Goal: Information Seeking & Learning: Stay updated

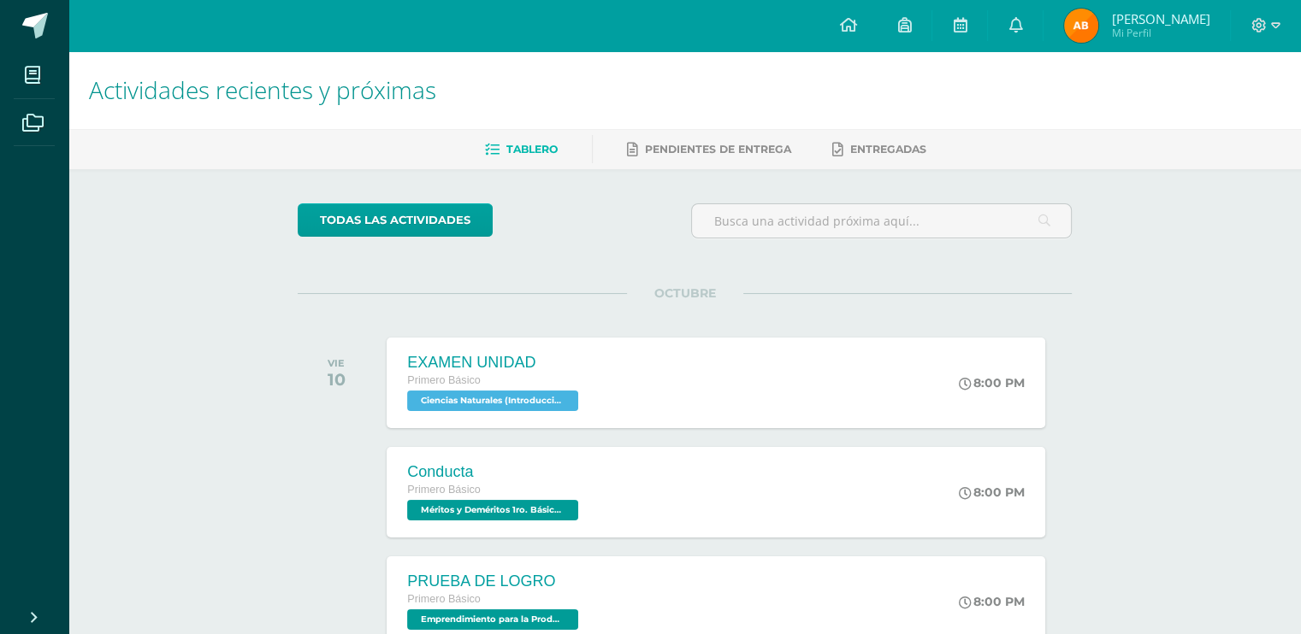
click at [1098, 26] on img at bounding box center [1081, 26] width 34 height 34
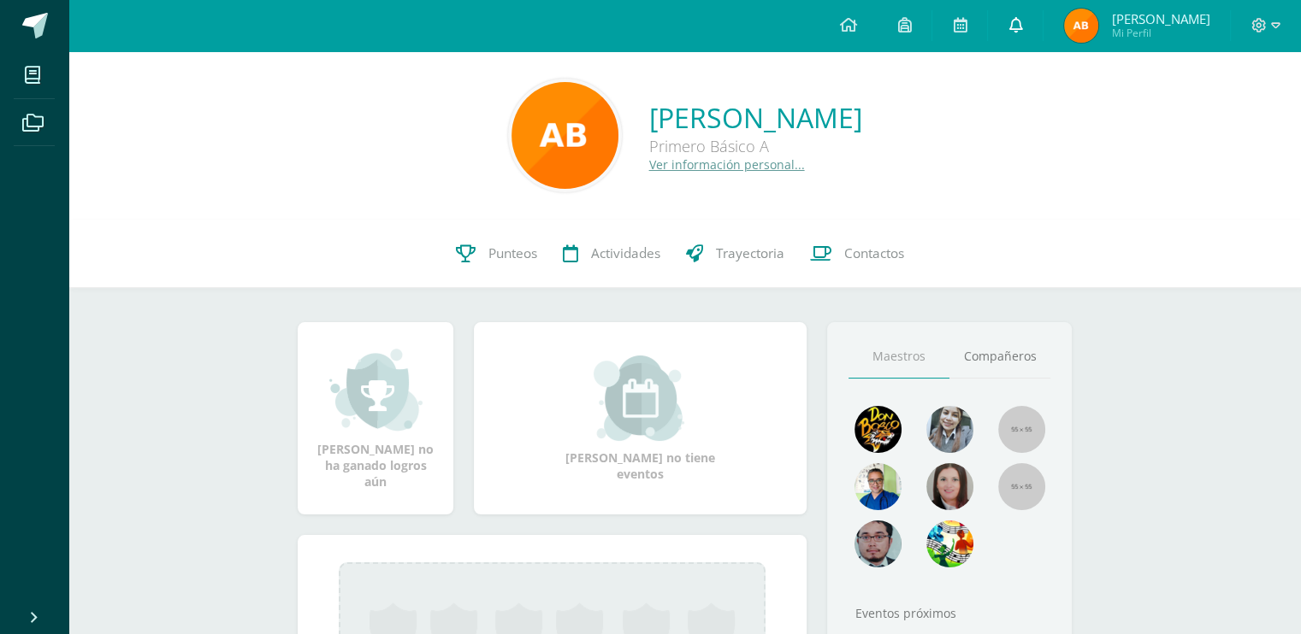
click at [1022, 26] on icon at bounding box center [1015, 24] width 14 height 15
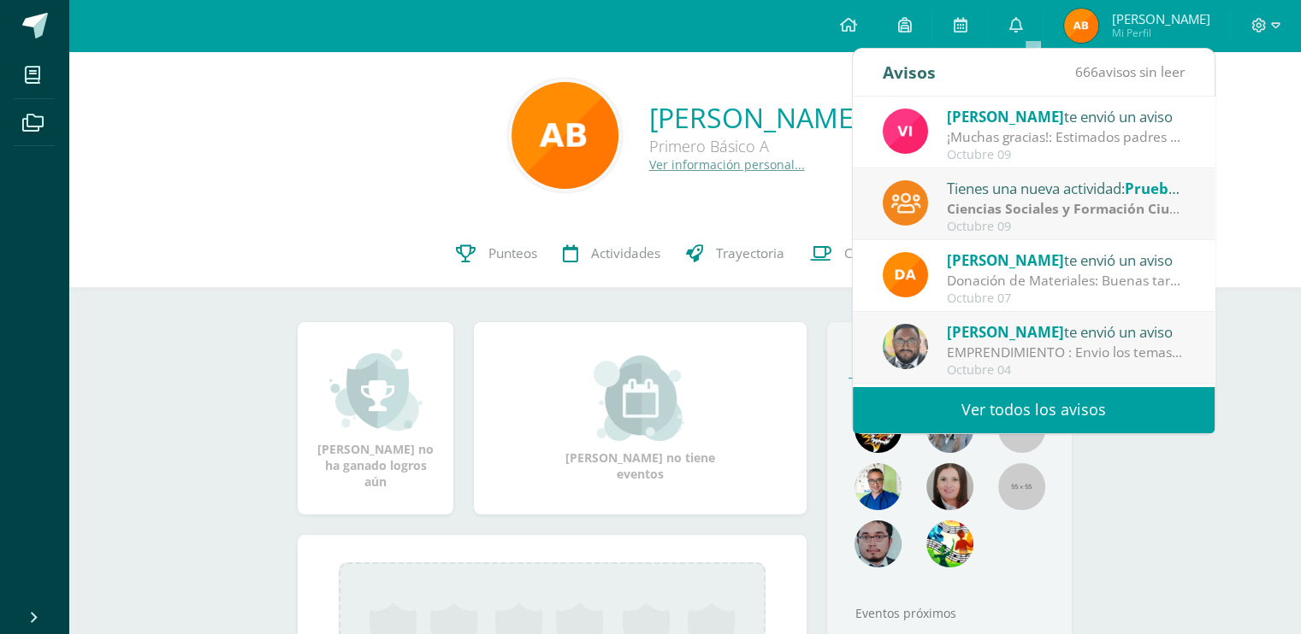
click at [1010, 408] on link "Ver todos los avisos" at bounding box center [1034, 409] width 362 height 47
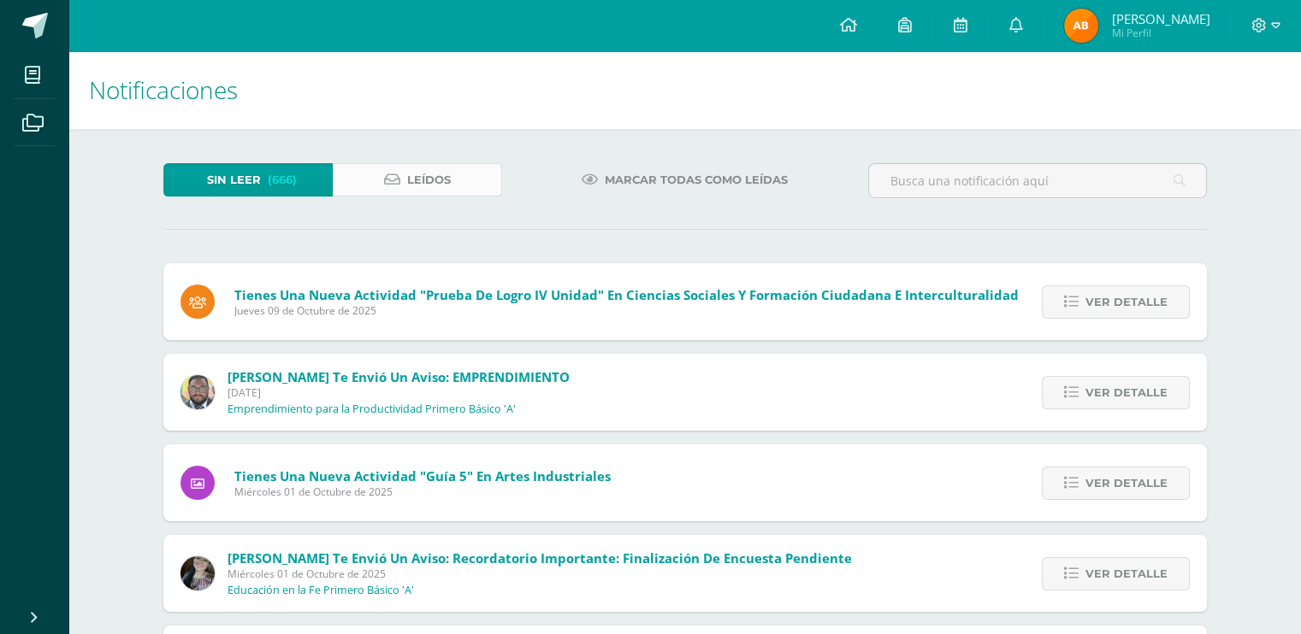
click at [431, 178] on span "Leídos" at bounding box center [429, 180] width 44 height 32
click at [277, 194] on span "(666)" at bounding box center [282, 180] width 29 height 32
click at [421, 173] on span "Leídos" at bounding box center [429, 180] width 44 height 32
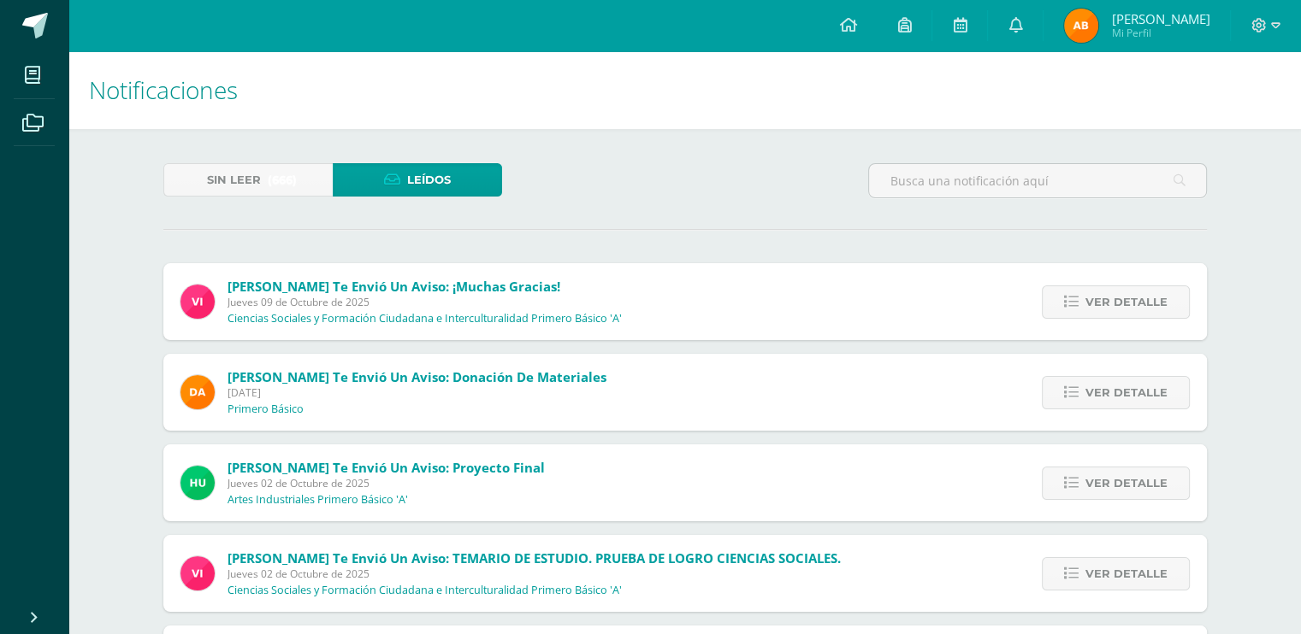
click at [1098, 27] on img at bounding box center [1081, 26] width 34 height 34
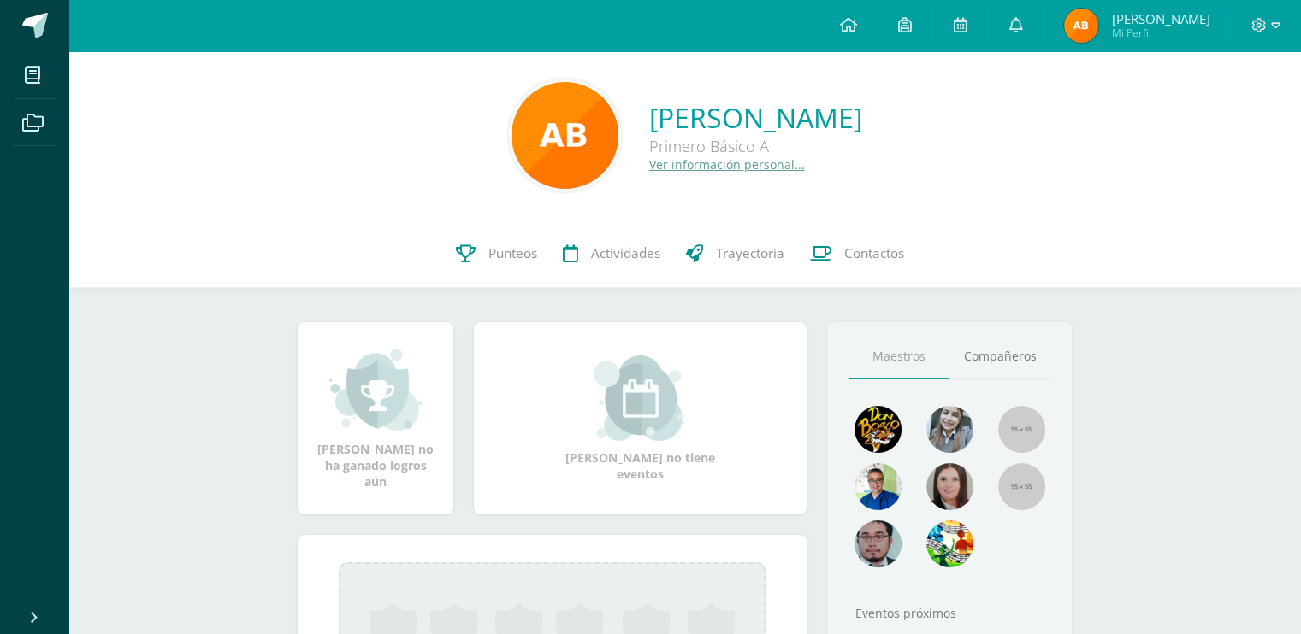
click at [1177, 32] on span "Mi Perfil" at bounding box center [1160, 33] width 98 height 15
click at [1269, 21] on span at bounding box center [1265, 25] width 29 height 19
click at [1180, 24] on span "[PERSON_NAME]" at bounding box center [1160, 18] width 98 height 17
click at [1275, 27] on icon at bounding box center [1275, 25] width 9 height 6
click at [1272, 21] on icon at bounding box center [1275, 25] width 9 height 15
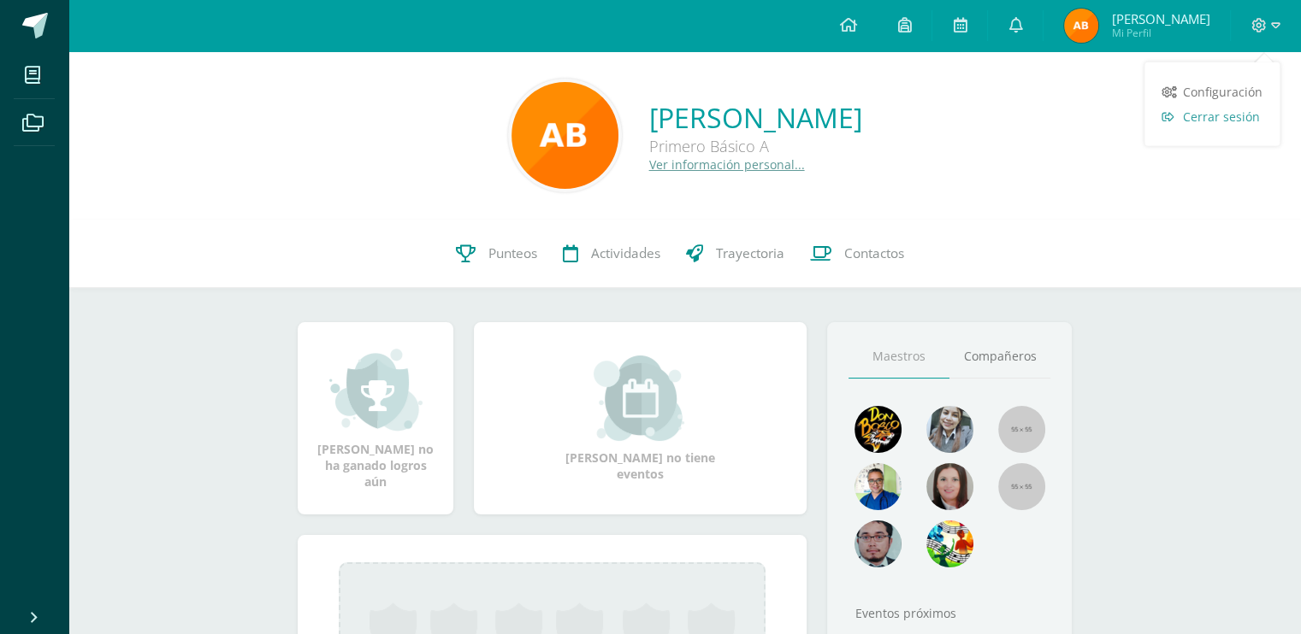
click at [1222, 116] on span "Cerrar sesión" at bounding box center [1221, 117] width 77 height 16
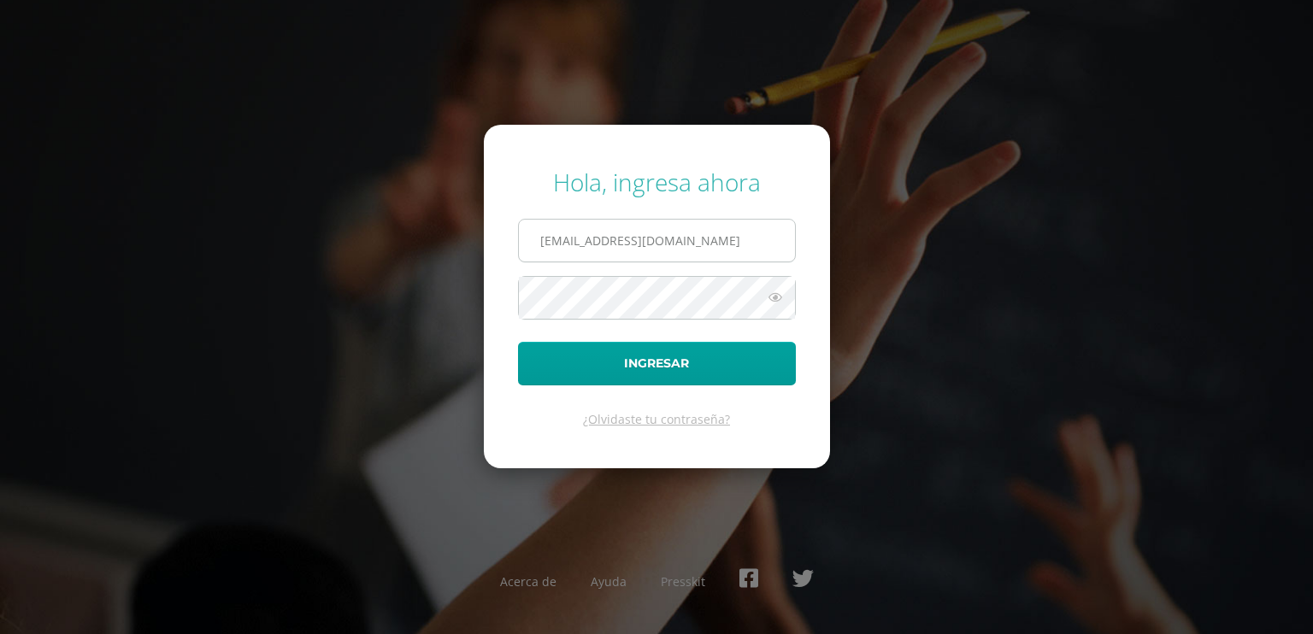
click at [719, 237] on input "aberganzadb25@gmail.com" at bounding box center [657, 241] width 276 height 42
type input "d.berganza.5ddb@gmail.com"
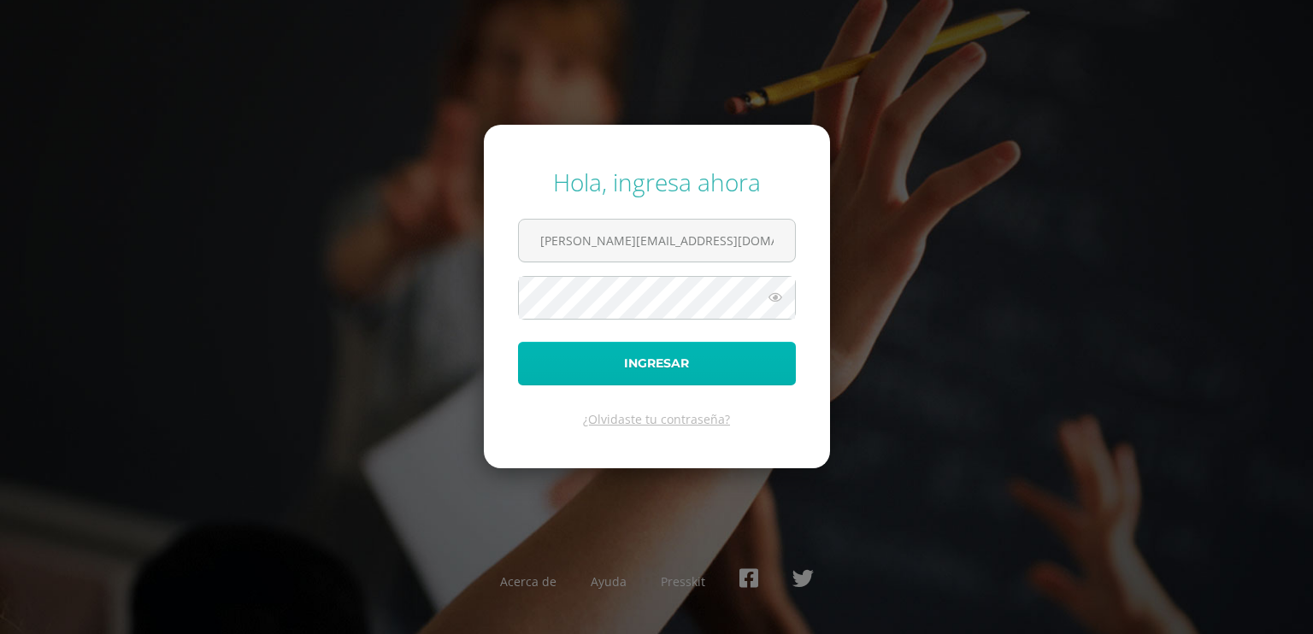
click at [633, 369] on button "Ingresar" at bounding box center [657, 364] width 278 height 44
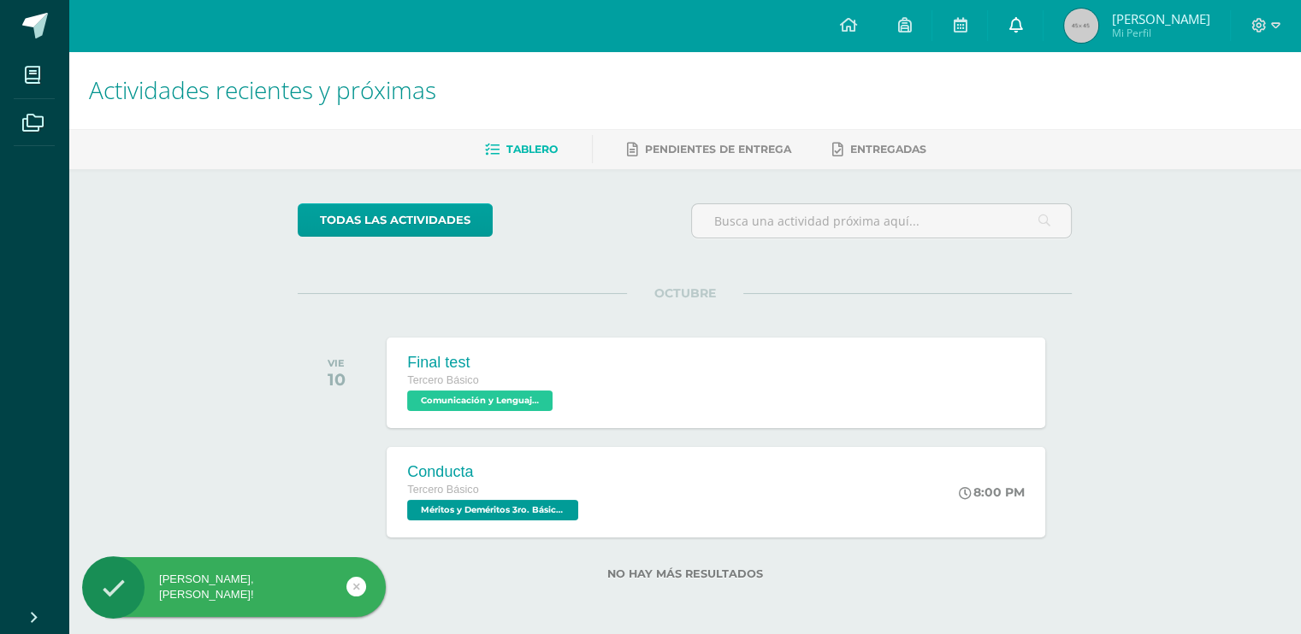
click at [1016, 28] on icon at bounding box center [1015, 24] width 14 height 15
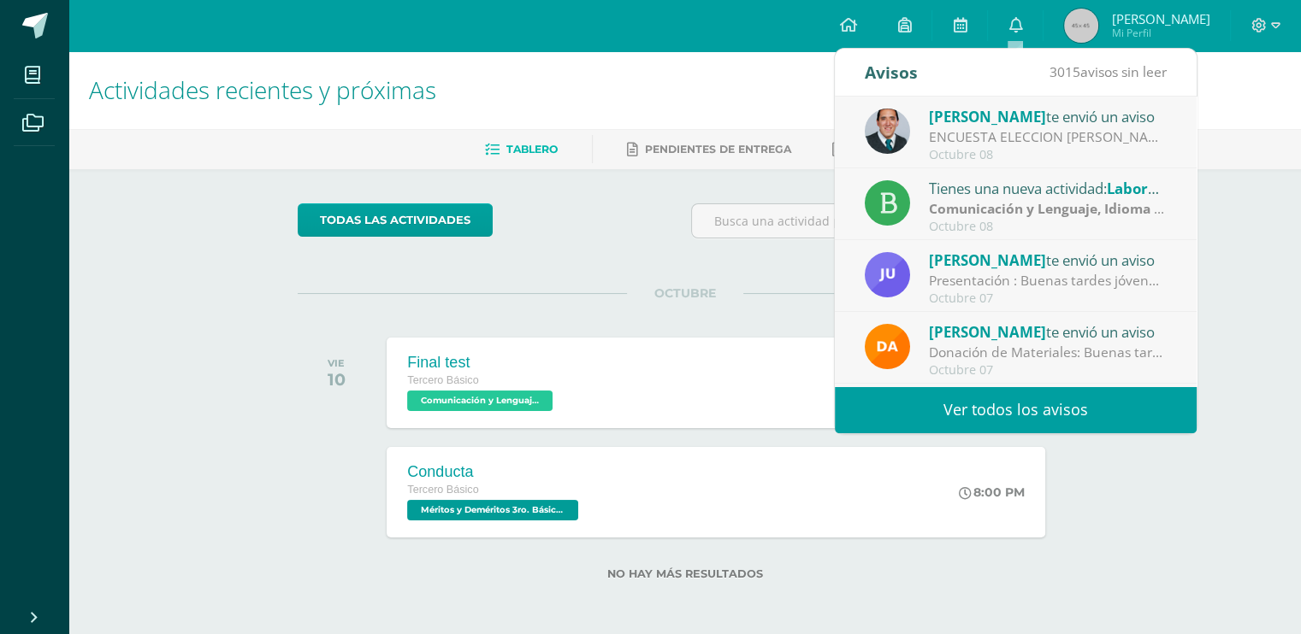
click at [999, 408] on link "Ver todos los avisos" at bounding box center [1016, 409] width 362 height 47
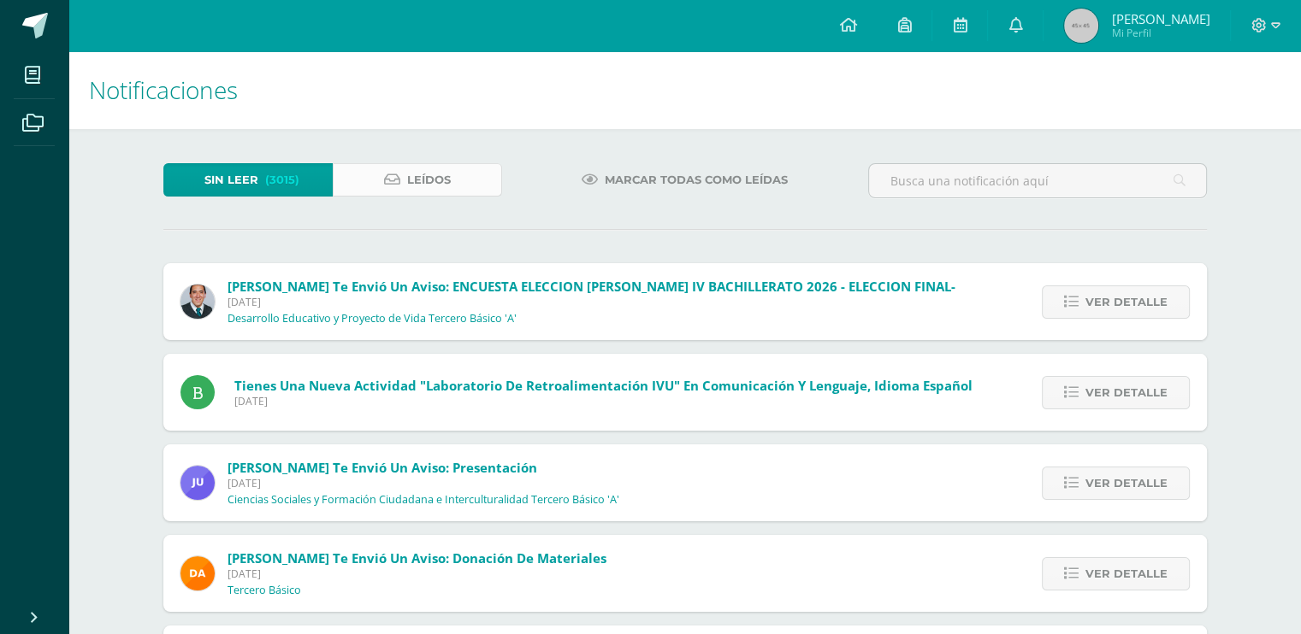
click at [430, 183] on span "Leídos" at bounding box center [429, 180] width 44 height 32
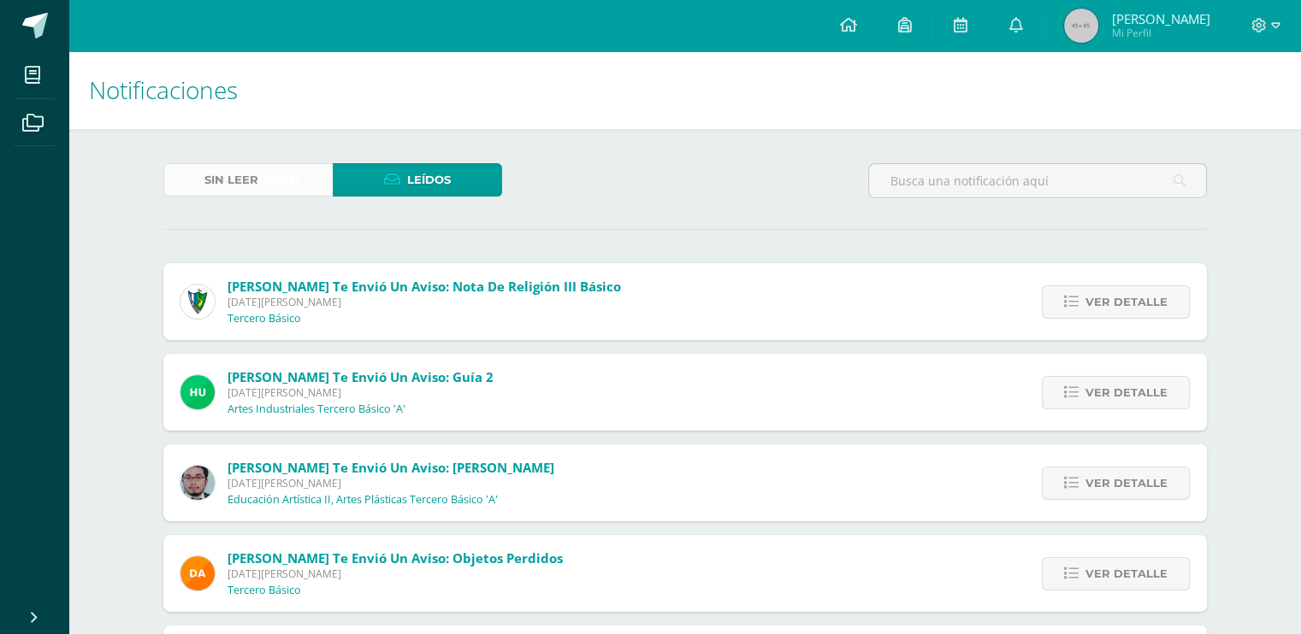
click at [277, 178] on span "(3015)" at bounding box center [282, 180] width 34 height 32
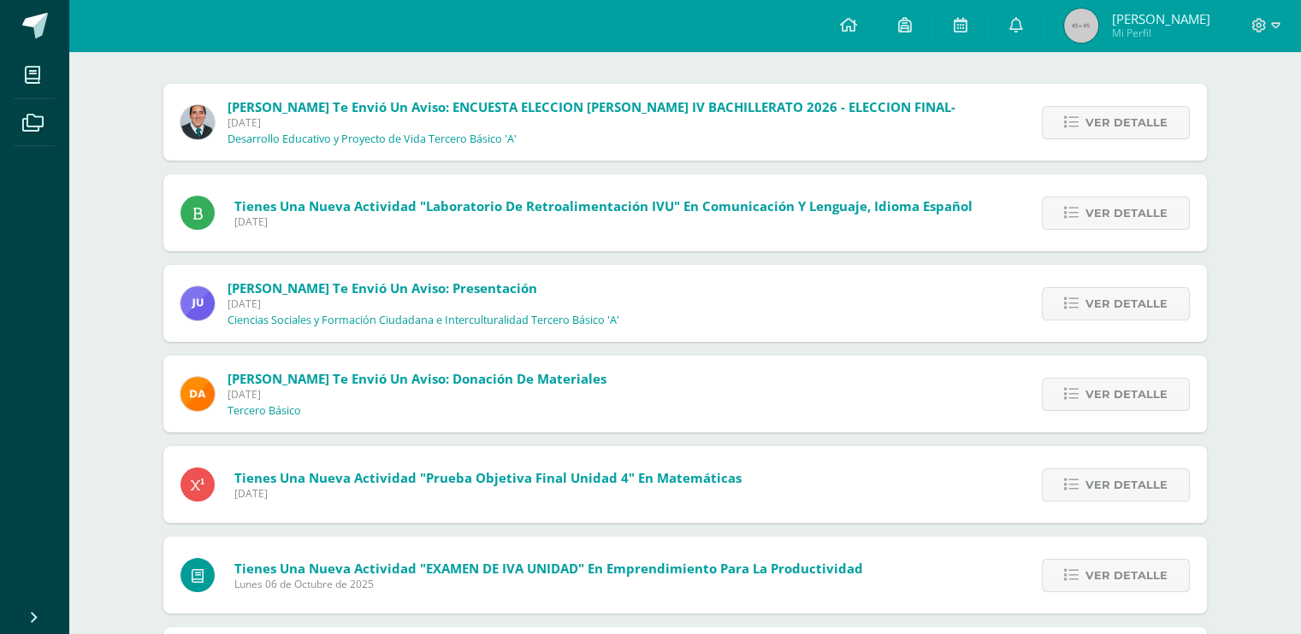
scroll to position [181, 0]
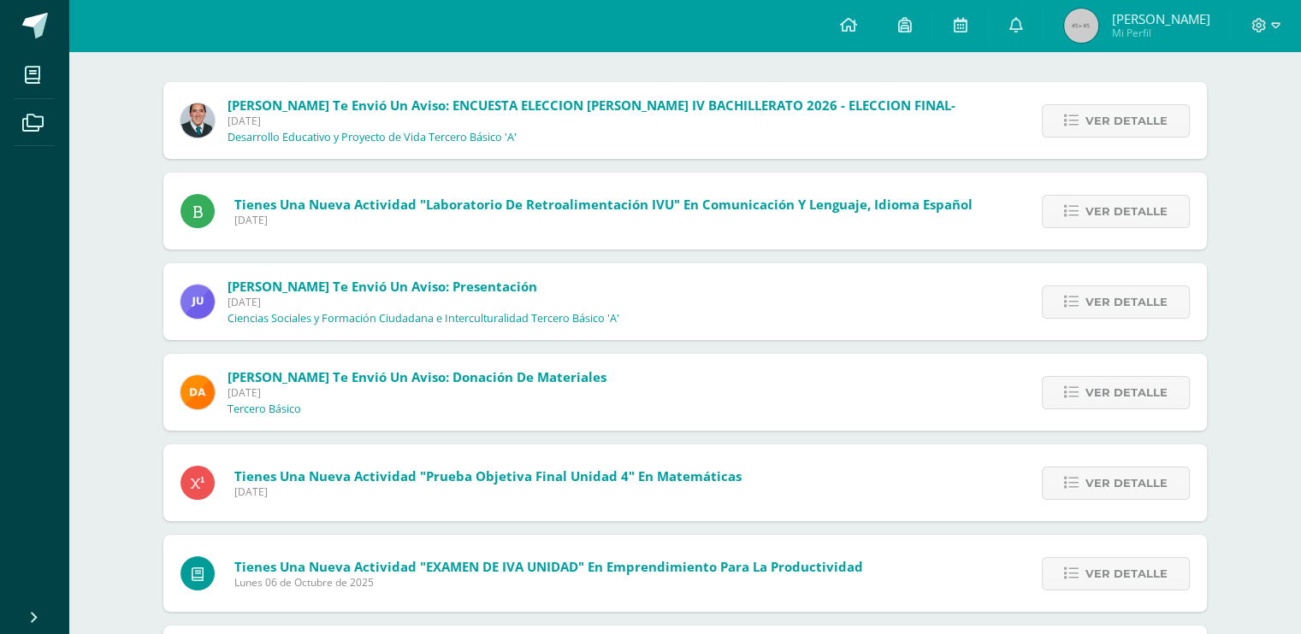
click at [703, 120] on span "[DATE]" at bounding box center [591, 121] width 728 height 15
click at [1122, 131] on span "Ver detalle" at bounding box center [1126, 121] width 82 height 32
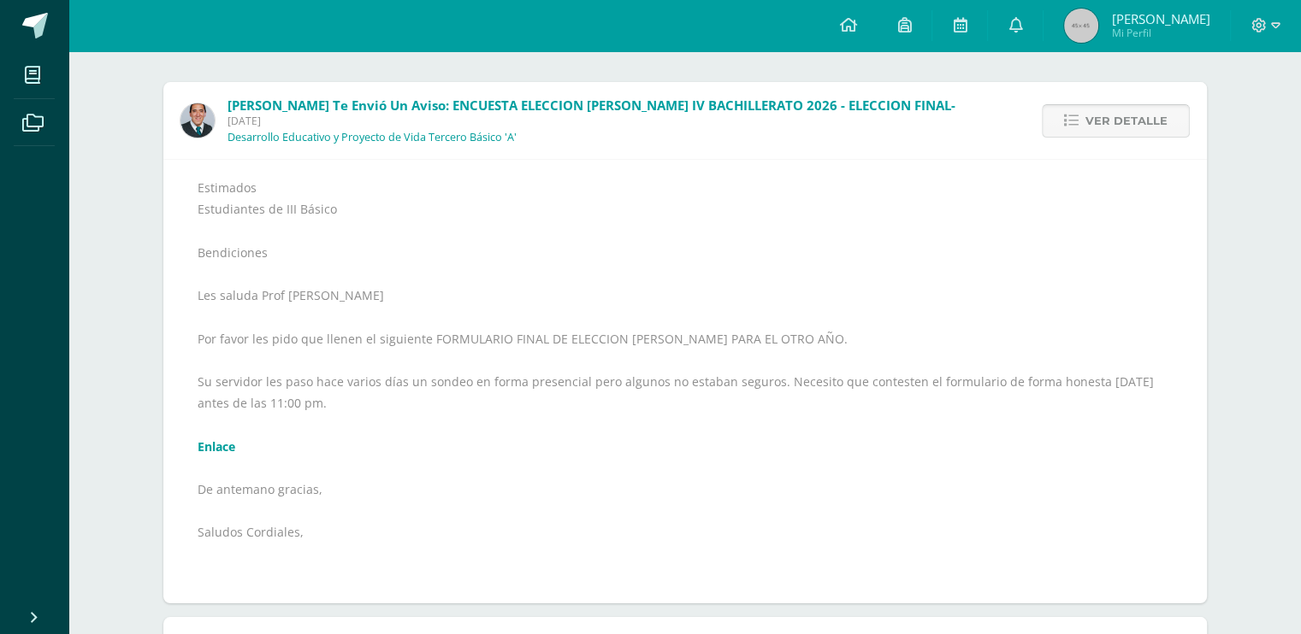
click at [1122, 131] on span "Ver detalle" at bounding box center [1126, 121] width 82 height 32
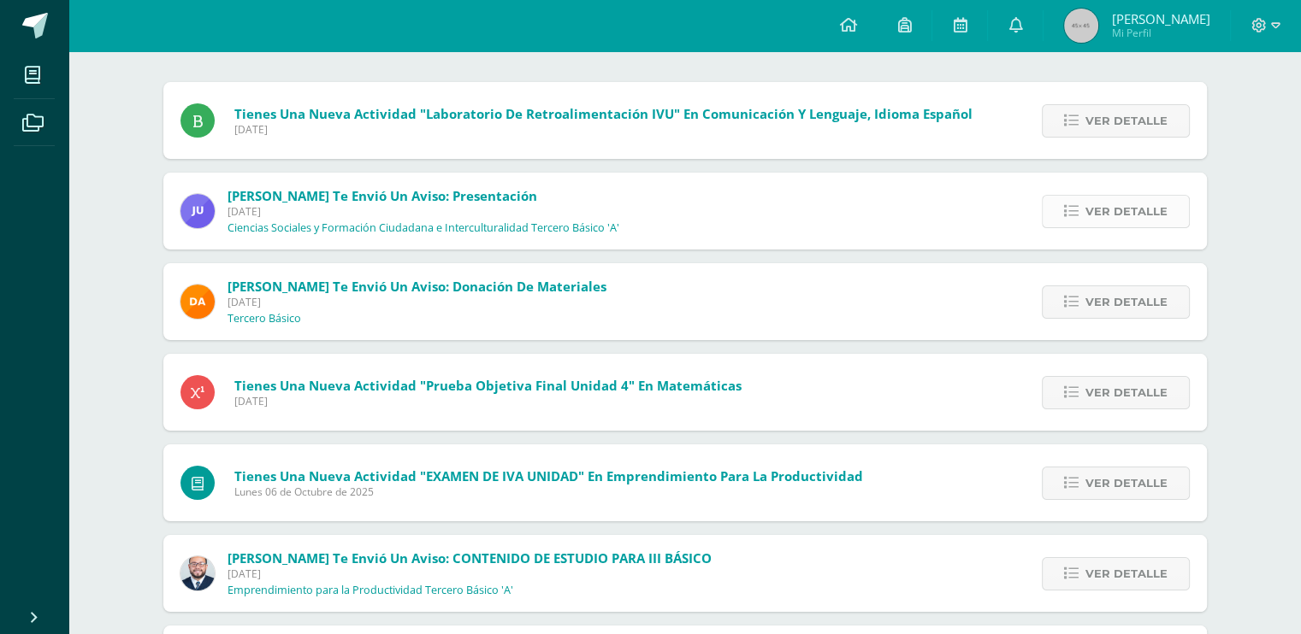
click at [1098, 220] on span "Ver detalle" at bounding box center [1126, 212] width 82 height 32
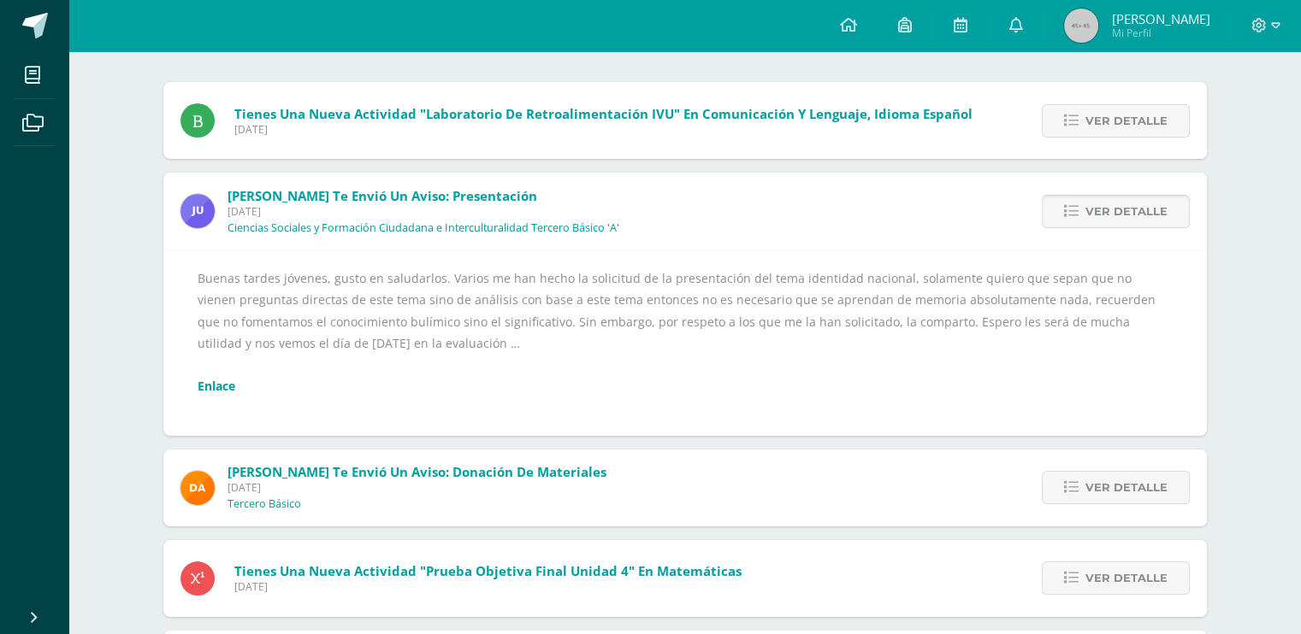
click at [1098, 220] on span "Ver detalle" at bounding box center [1126, 212] width 82 height 32
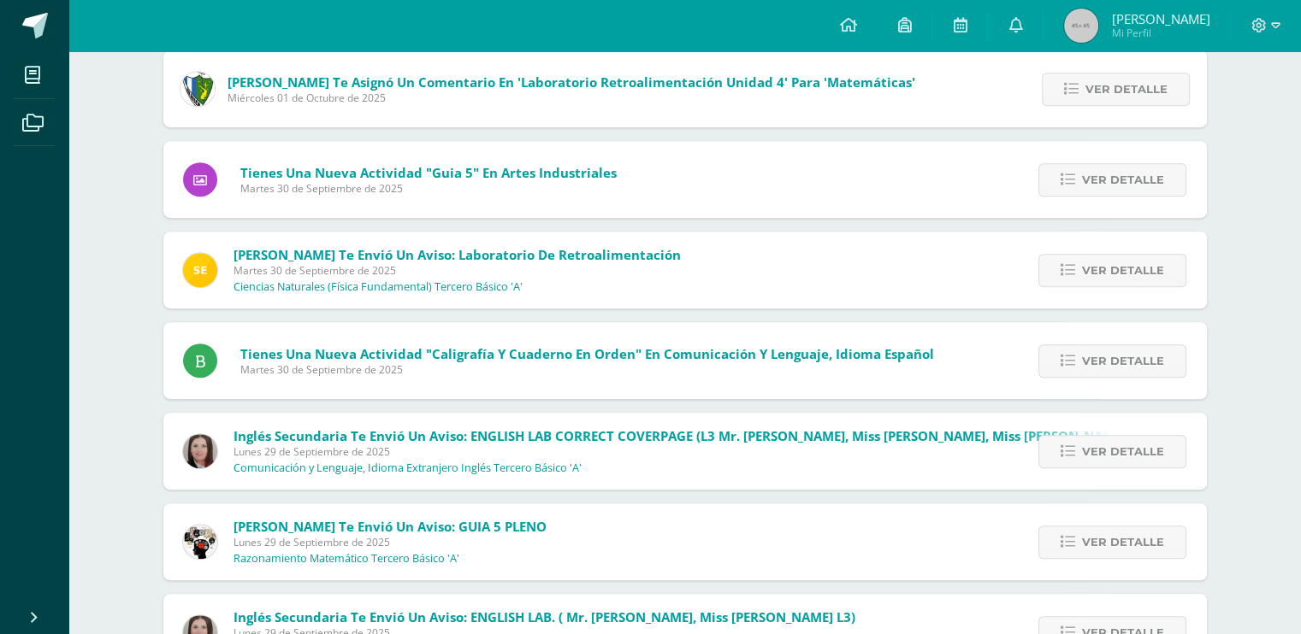
scroll to position [878, 0]
